Goal: Task Accomplishment & Management: Use online tool/utility

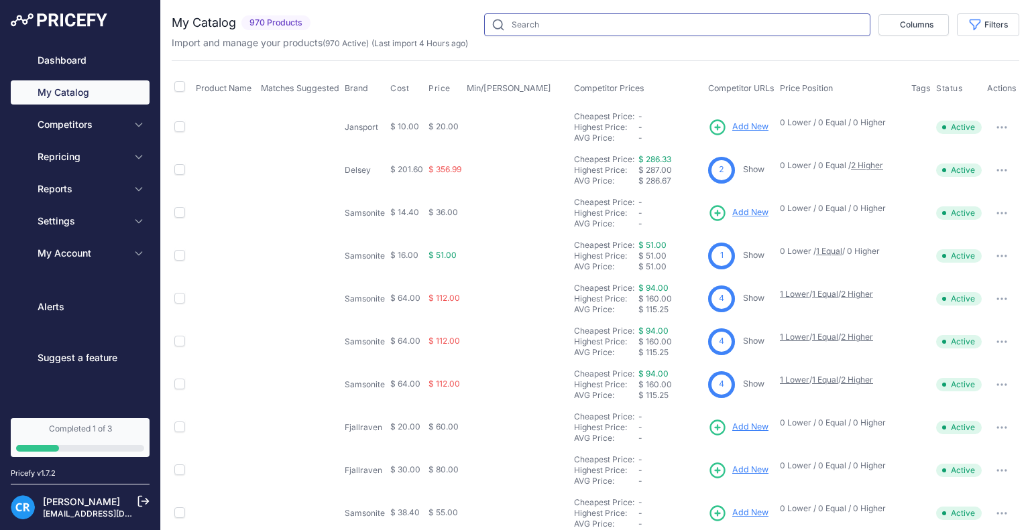
click at [528, 29] on input "text" at bounding box center [677, 24] width 386 height 23
type input "outli"
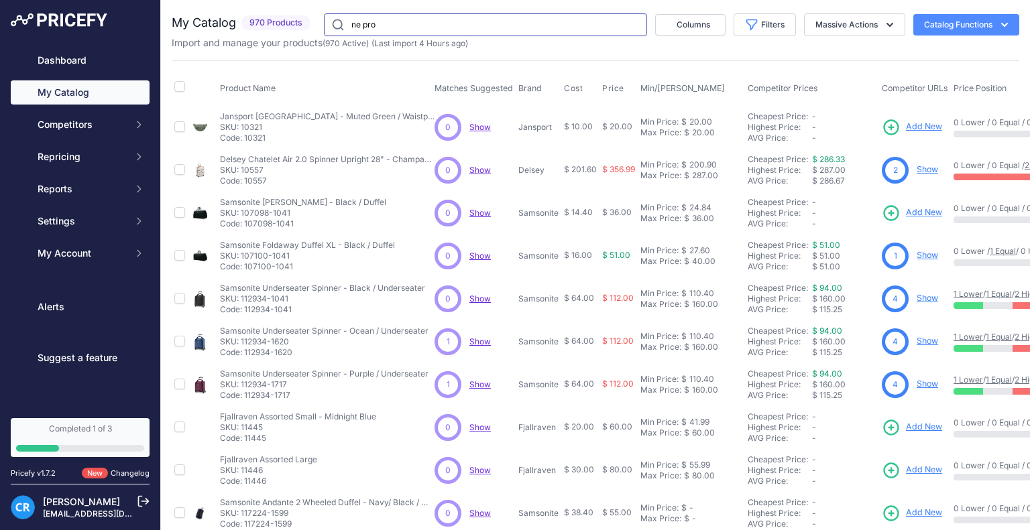
type input "ne"
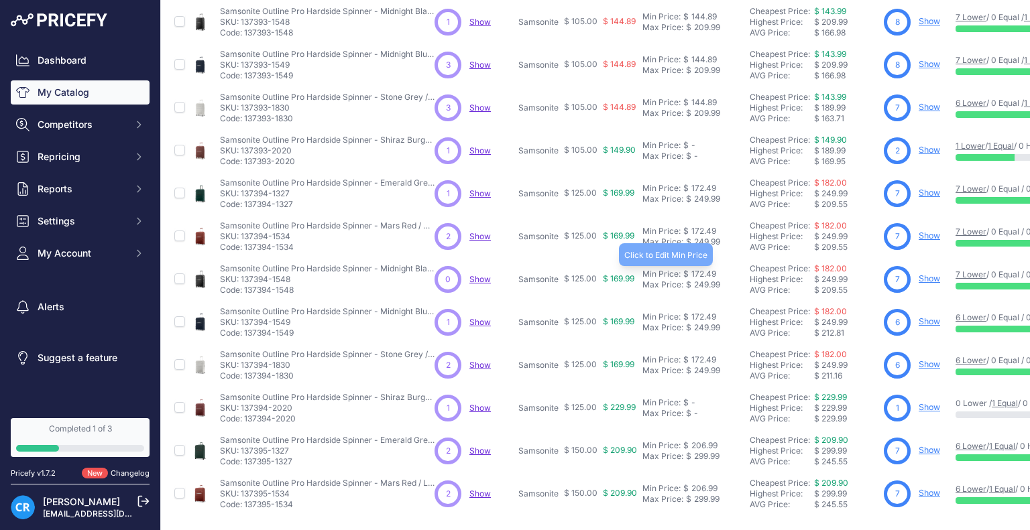
scroll to position [284, 0]
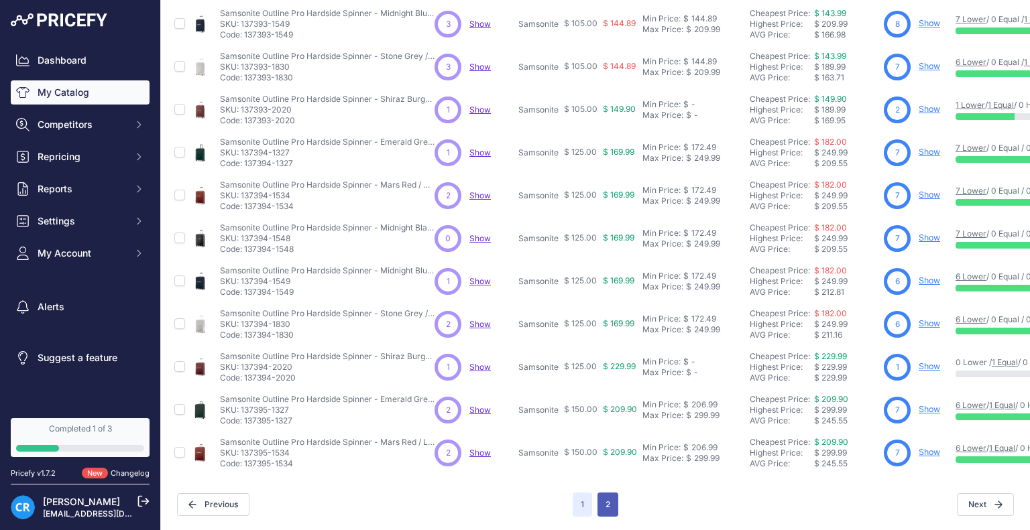
drag, startPoint x: 606, startPoint y: 495, endPoint x: 600, endPoint y: 485, distance: 12.3
click at [606, 495] on button "2" at bounding box center [607, 505] width 21 height 24
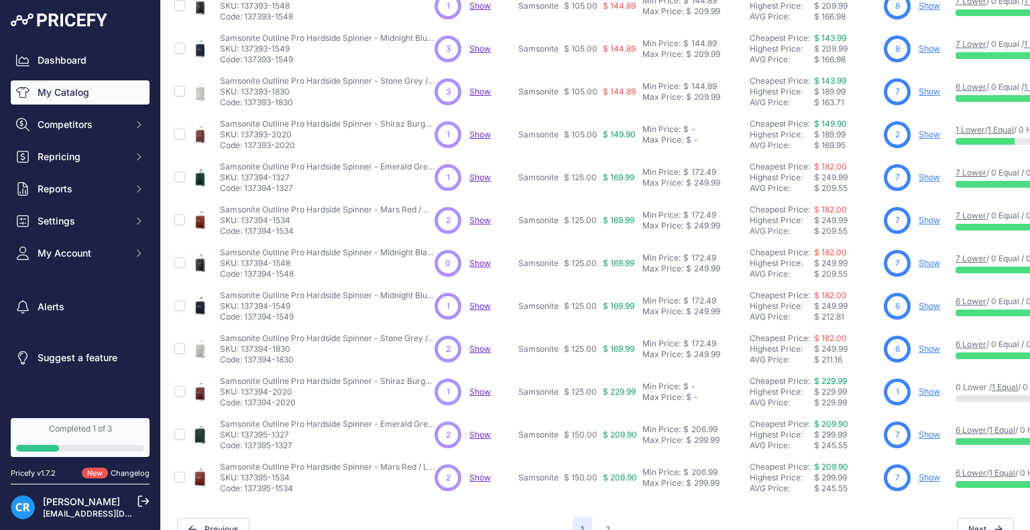
scroll to position [317, 0]
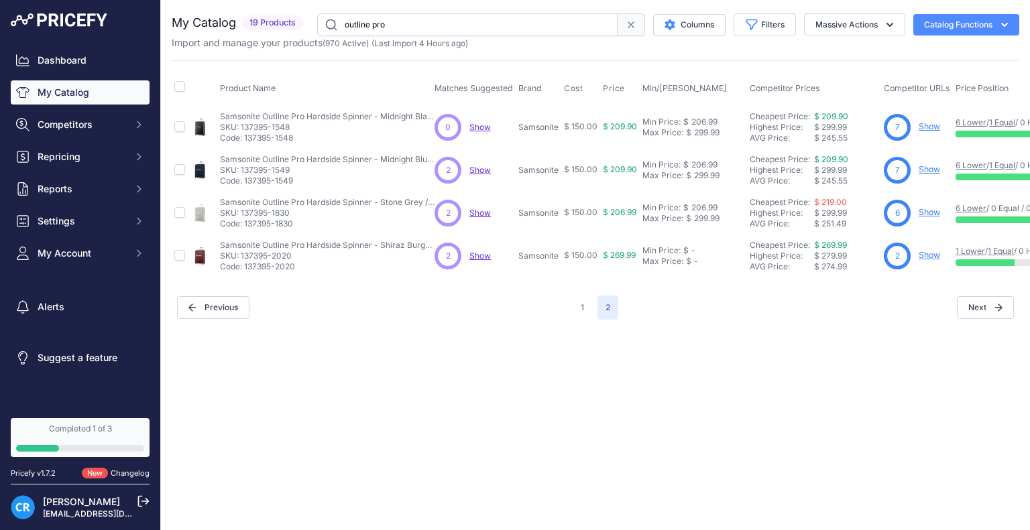
drag, startPoint x: 397, startPoint y: 32, endPoint x: 298, endPoint y: 28, distance: 99.3
click at [298, 28] on div "My Catalog 19 Products" at bounding box center [596, 24] width 848 height 23
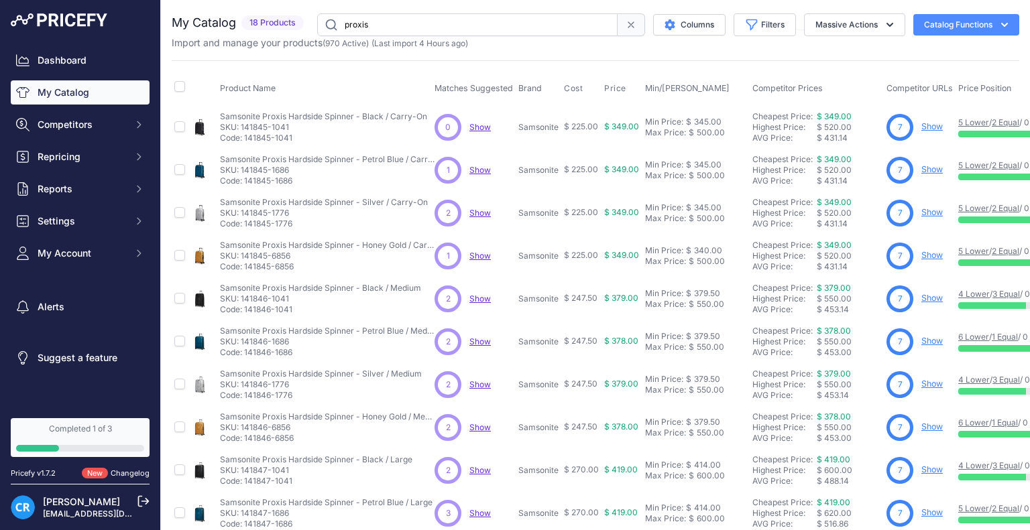
drag, startPoint x: 381, startPoint y: 26, endPoint x: 300, endPoint y: 23, distance: 81.2
click at [300, 23] on div "My Catalog 18 Products" at bounding box center [596, 24] width 848 height 23
type input "elevation plus"
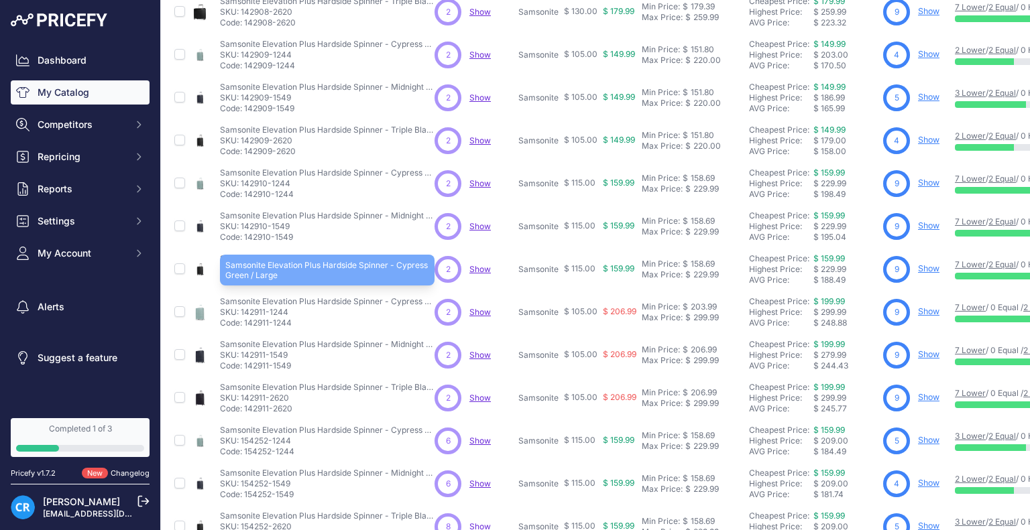
scroll to position [241, 0]
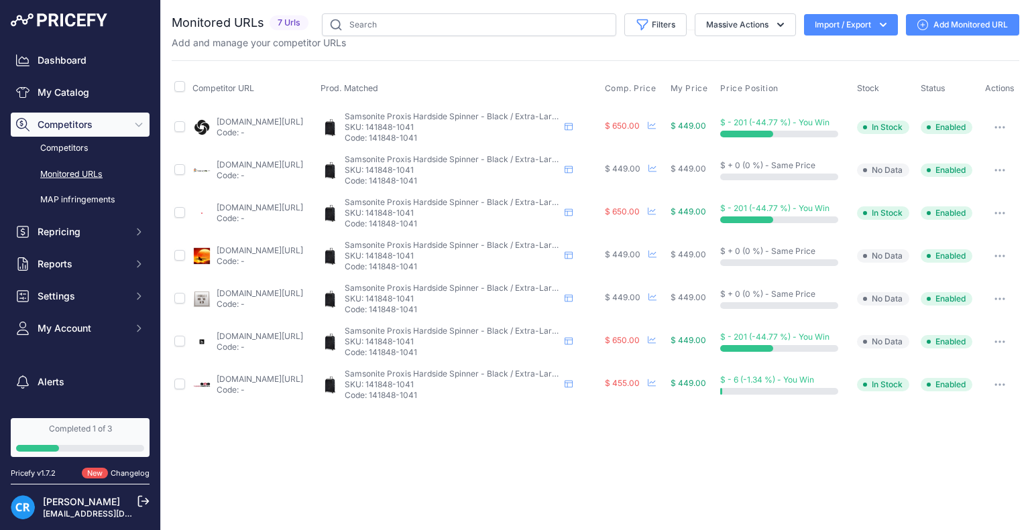
drag, startPoint x: 282, startPoint y: 249, endPoint x: 282, endPoint y: 268, distance: 18.8
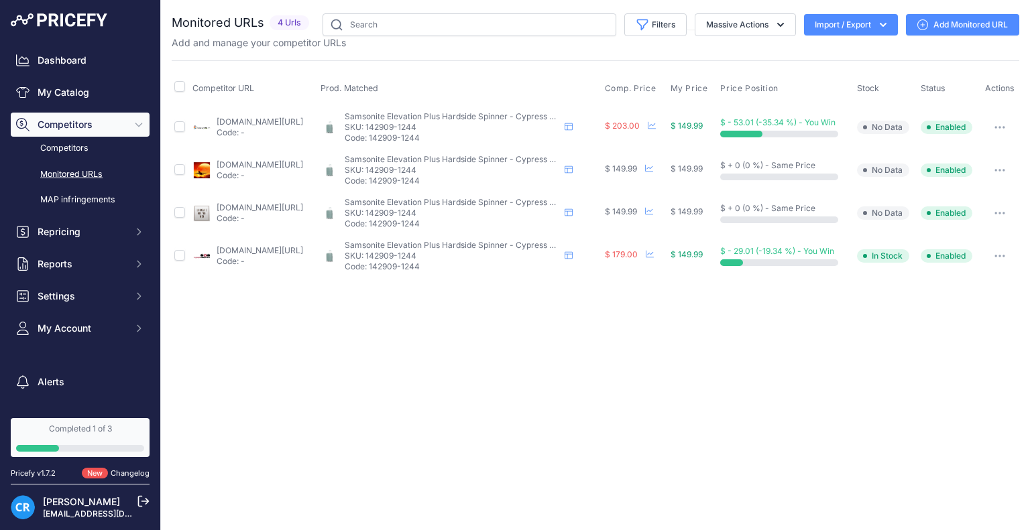
drag, startPoint x: 413, startPoint y: 180, endPoint x: 477, endPoint y: 176, distance: 63.8
click at [477, 176] on p "Code: 142909-1244" at bounding box center [452, 181] width 215 height 11
copy p "142909-1244"
